Goal: Information Seeking & Learning: Learn about a topic

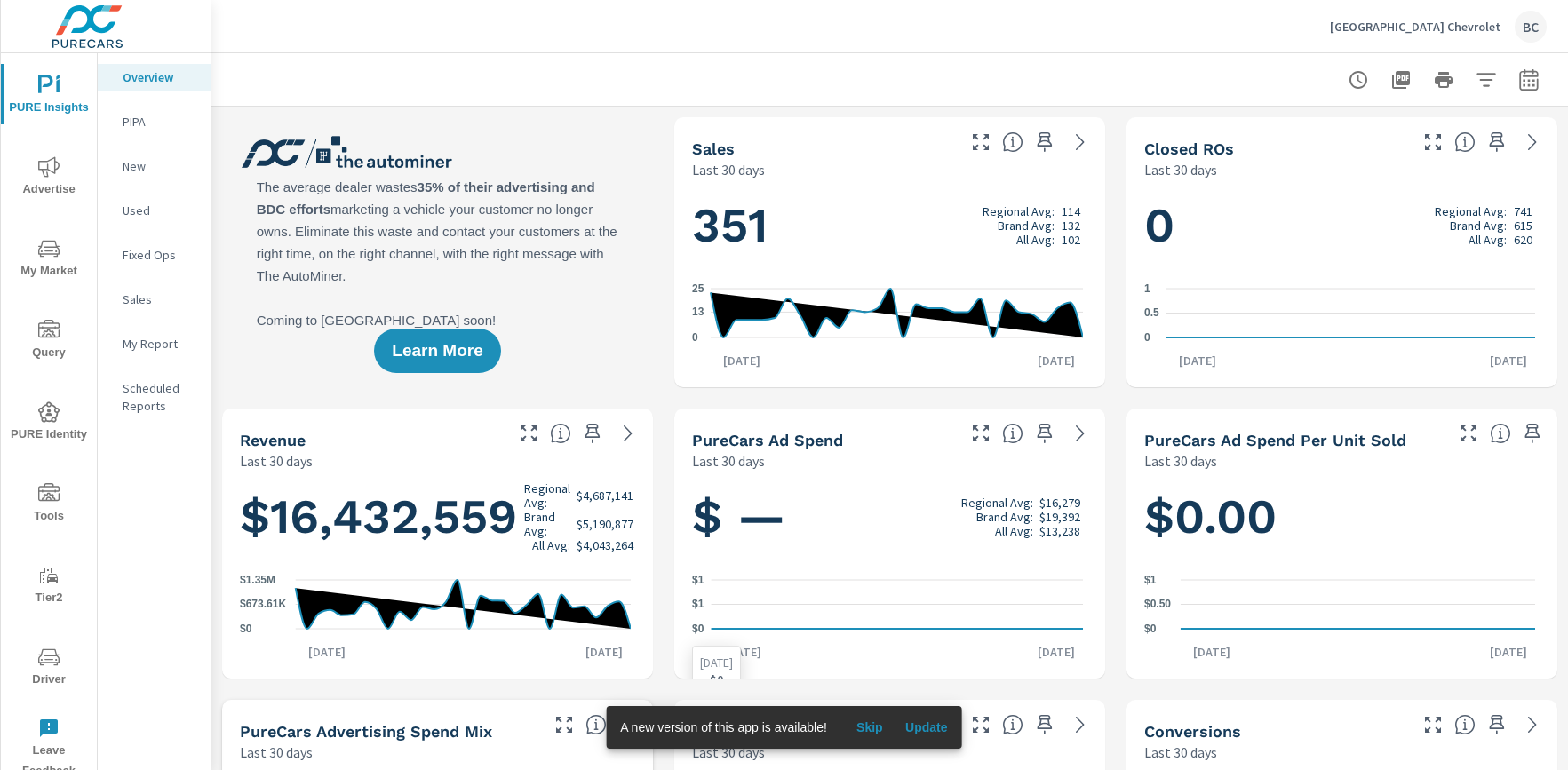
scroll to position [1, 0]
click at [38, 244] on icon "nav menu" at bounding box center [49, 249] width 22 height 22
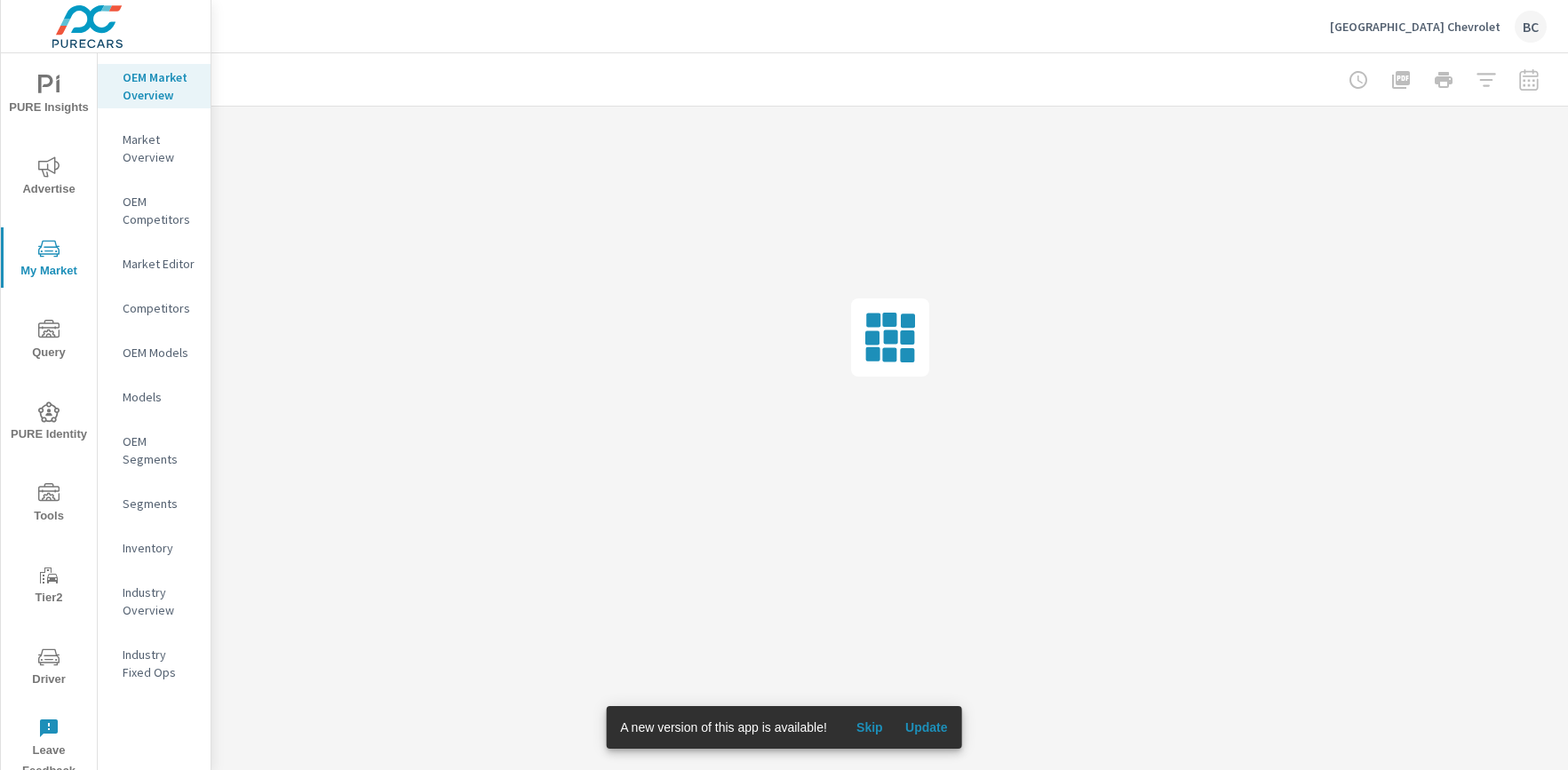
click at [155, 552] on p "Inventory" at bounding box center [160, 549] width 74 height 18
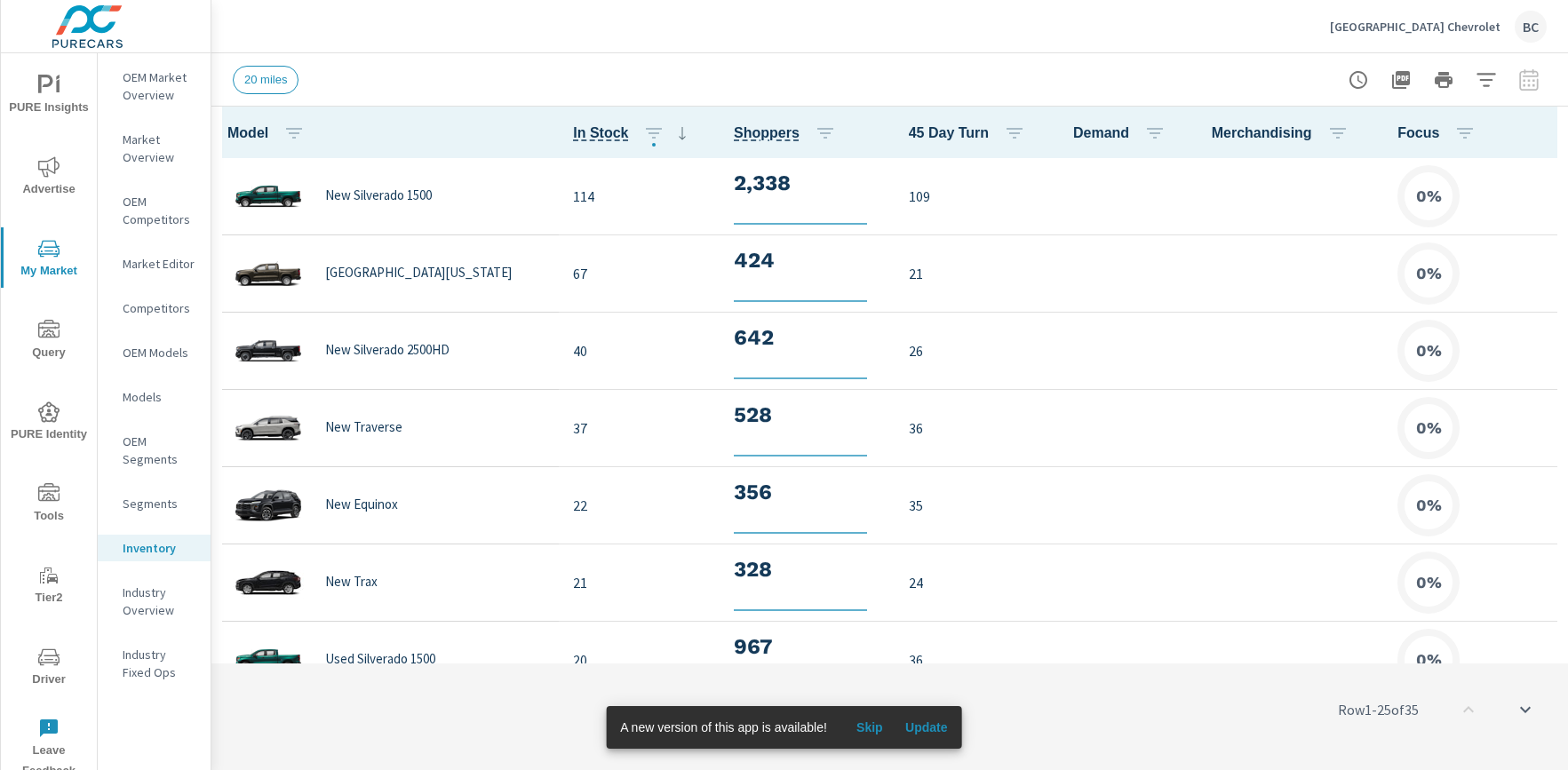
scroll to position [1, 0]
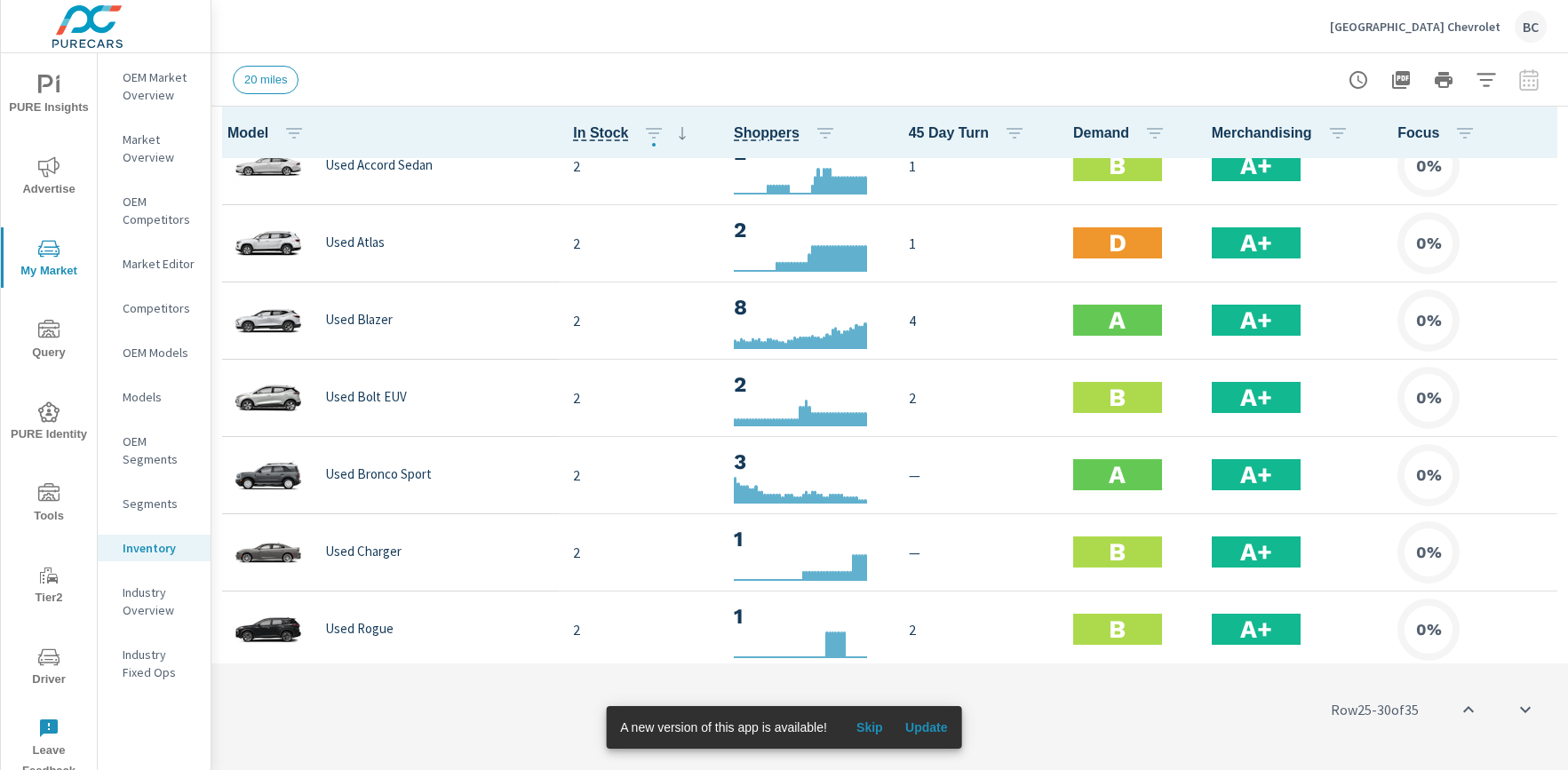
scroll to position [2200, 0]
